Goal: Task Accomplishment & Management: Manage account settings

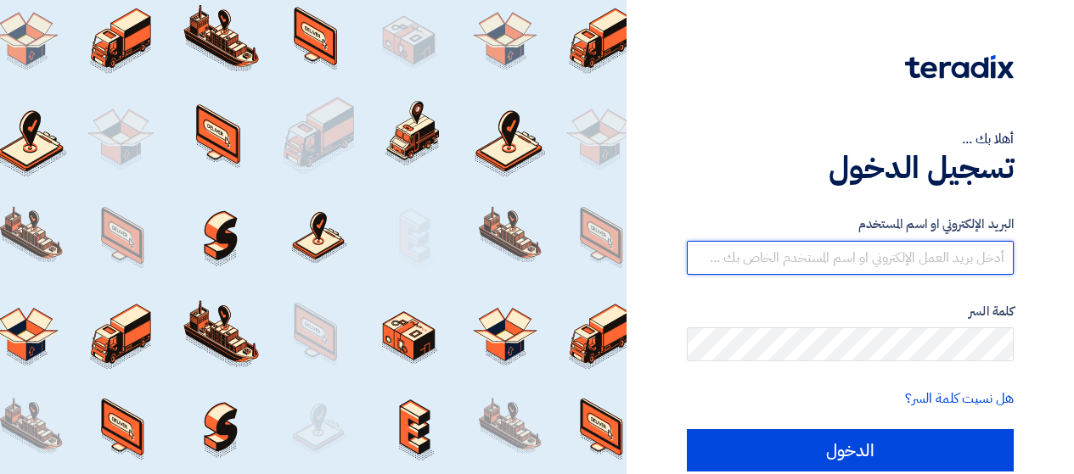
type input "[EMAIL_ADDRESS][DOMAIN_NAME]"
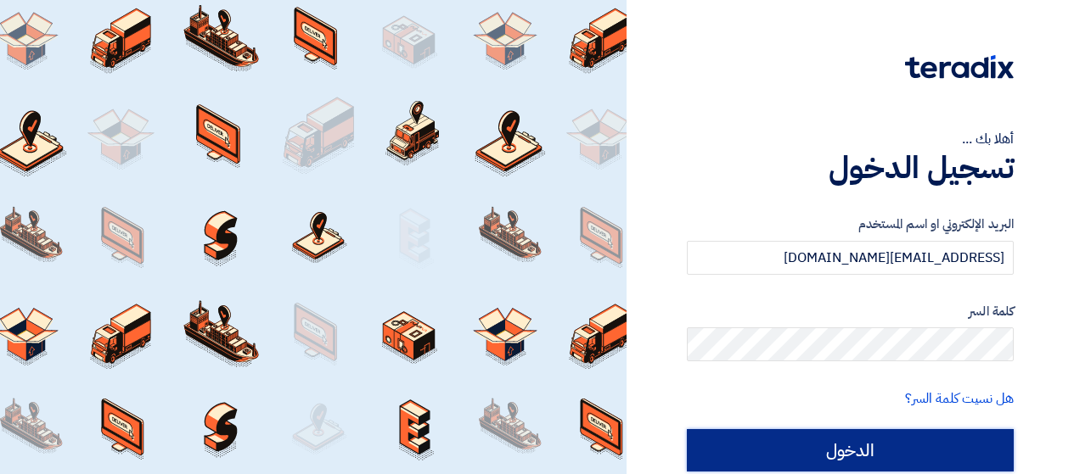
click at [832, 464] on input "الدخول" at bounding box center [850, 450] width 327 height 42
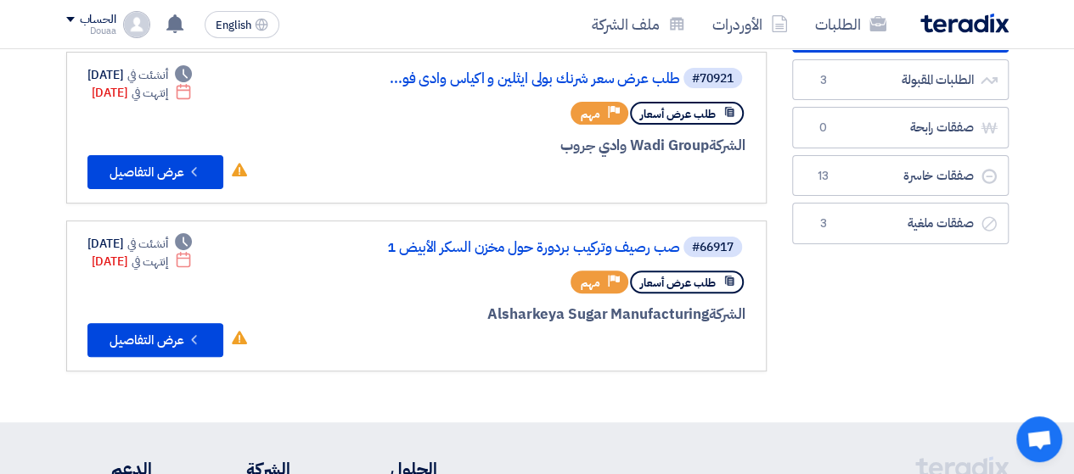
scroll to position [85, 0]
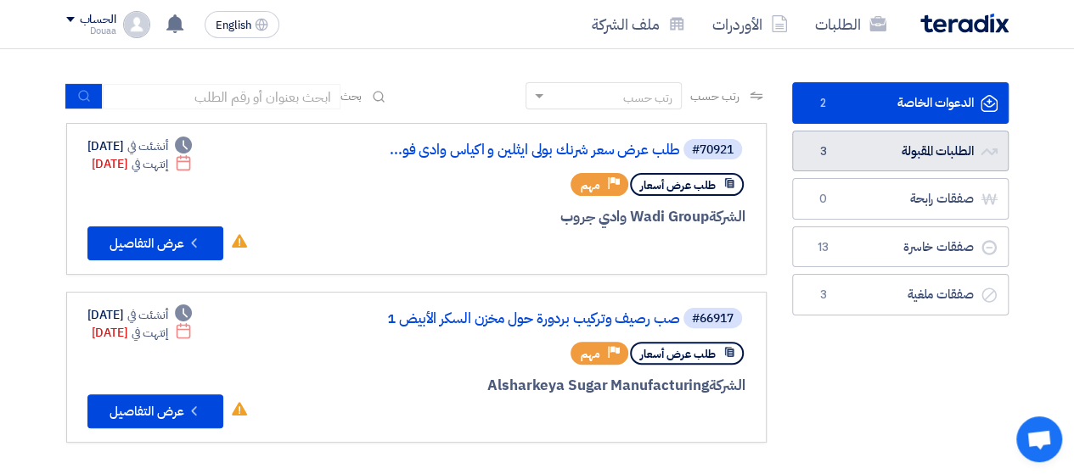
click at [879, 160] on link "الطلبات المقبولة الطلبات المقبولة 3" at bounding box center [900, 152] width 216 height 42
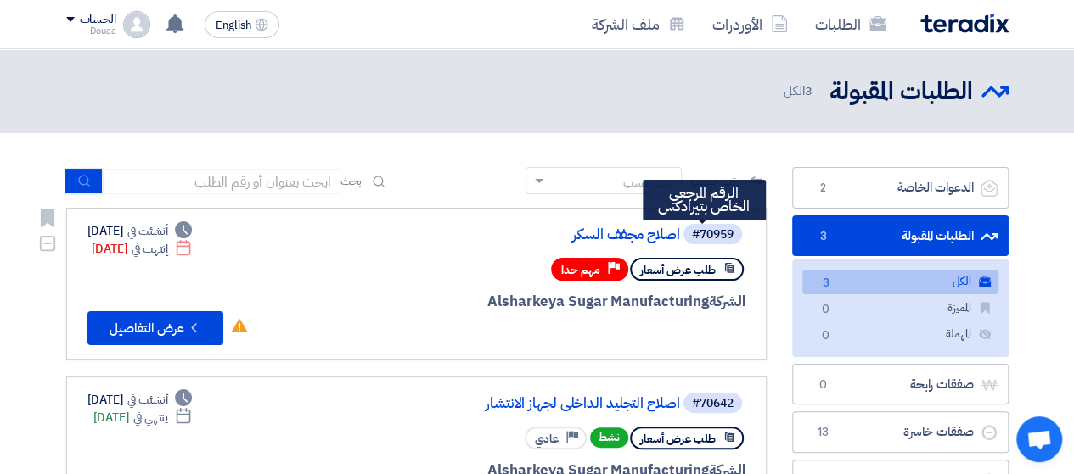
click at [703, 232] on div "#70959" at bounding box center [713, 235] width 42 height 12
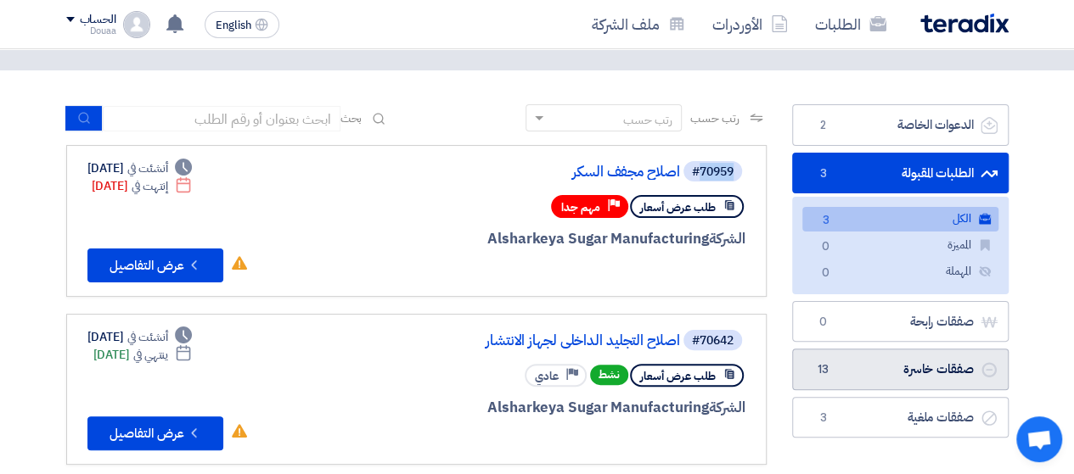
scroll to position [85, 0]
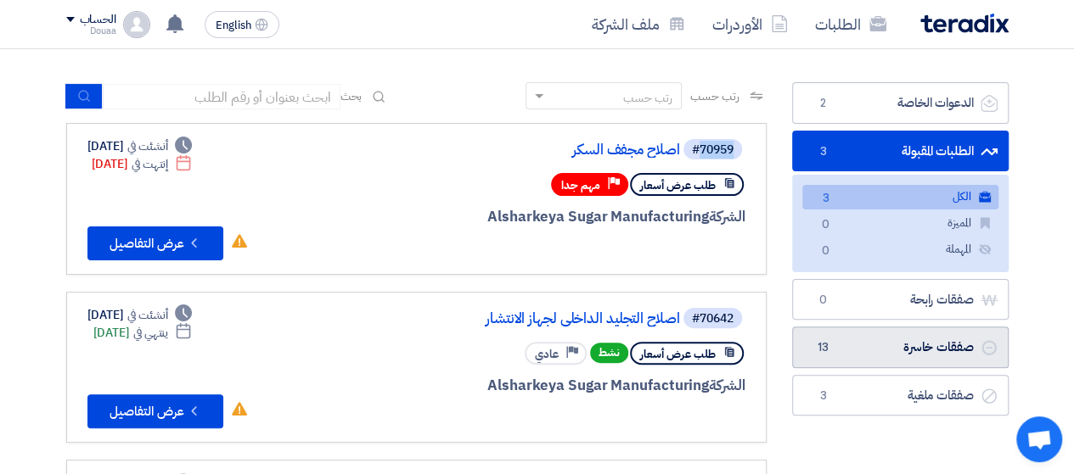
click at [866, 328] on link "صفقات خاسرة صفقات خاسرة 13" at bounding box center [900, 348] width 216 height 42
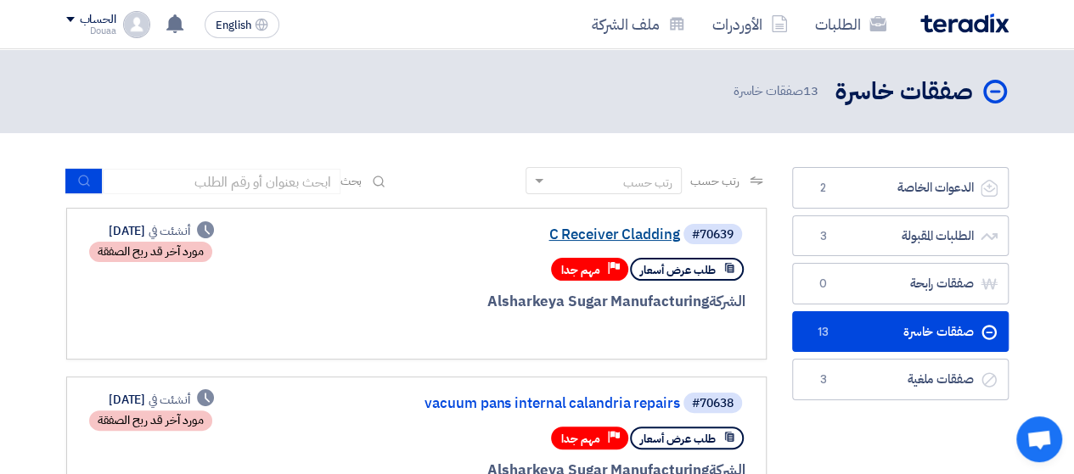
click at [626, 236] on link "C Receiver Cladding" at bounding box center [510, 234] width 340 height 15
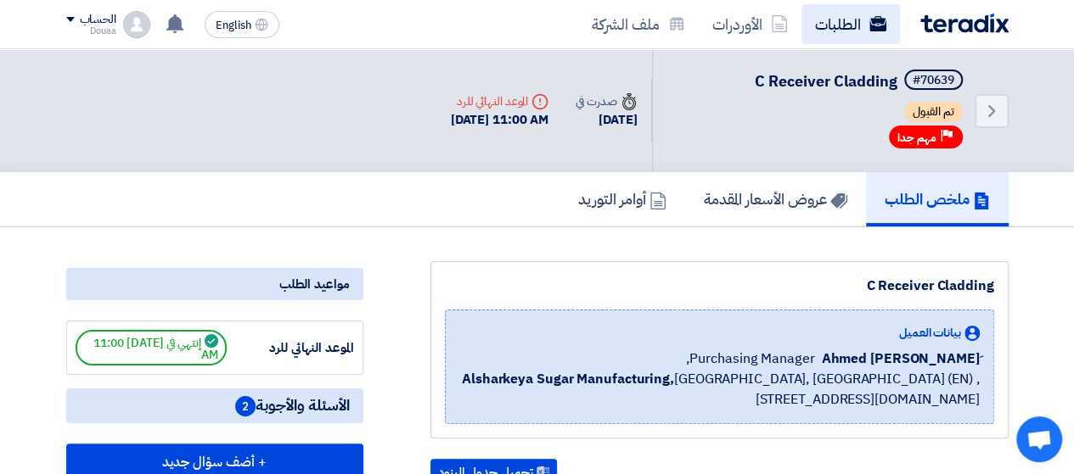
click at [847, 20] on link "الطلبات" at bounding box center [850, 24] width 98 height 40
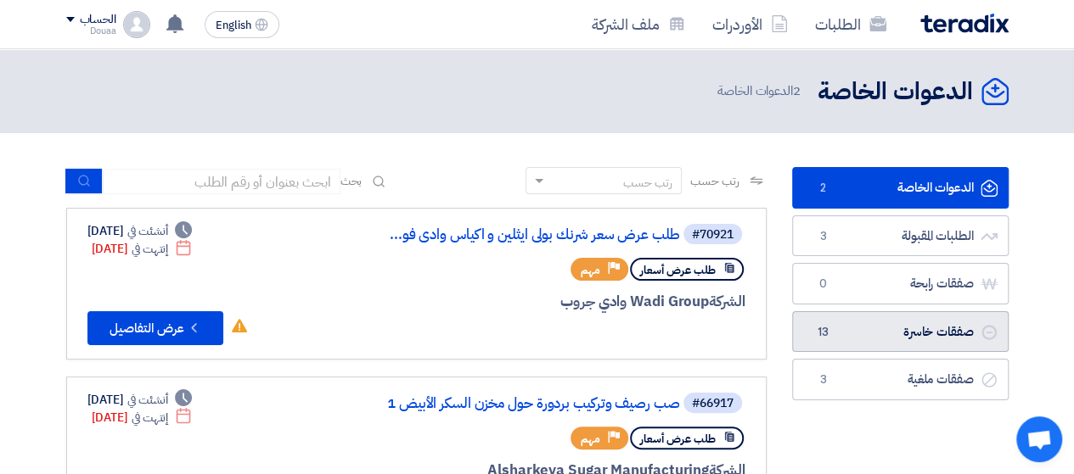
click at [908, 326] on link "صفقات خاسرة صفقات خاسرة 13" at bounding box center [900, 333] width 216 height 42
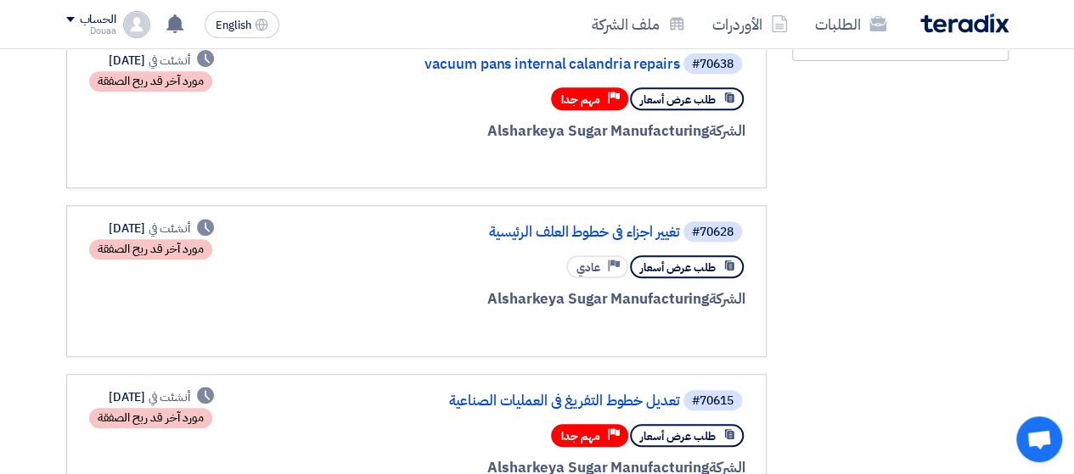
scroll to position [764, 0]
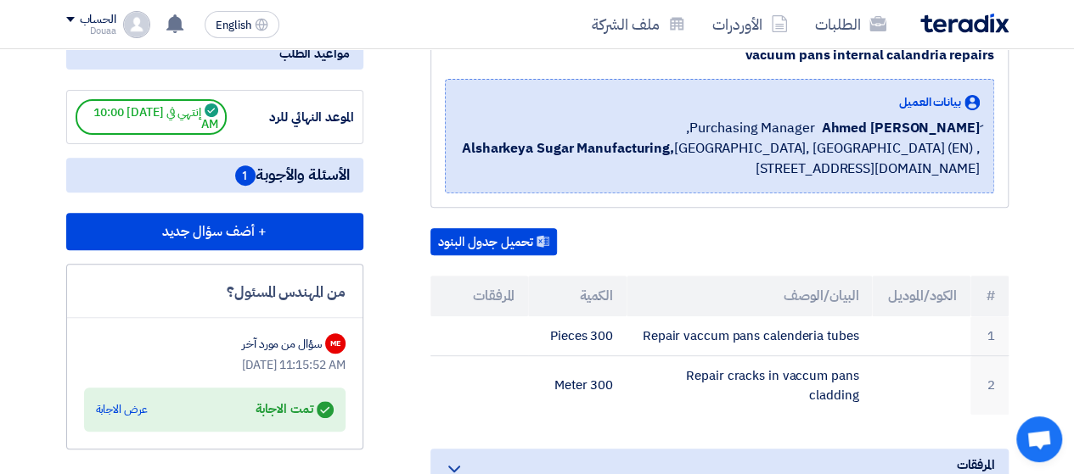
scroll to position [255, 0]
